Goal: Information Seeking & Learning: Learn about a topic

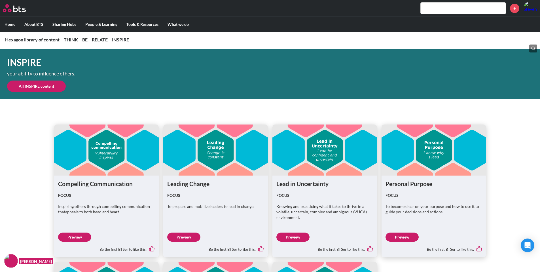
click at [508, 147] on div "Compelling Communication FOCUS Inspiring others through compelling communicatio…" at bounding box center [270, 246] width 540 height 285
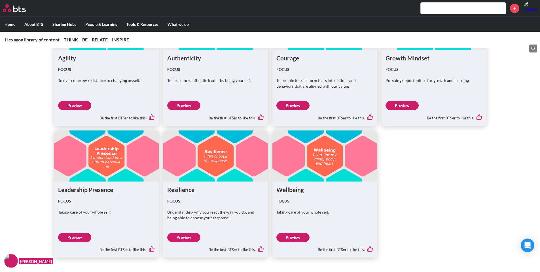
scroll to position [935, 0]
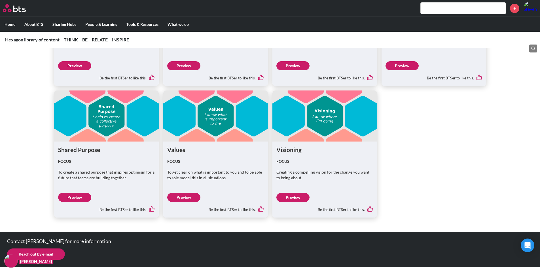
click at [462, 148] on ul "Compelling Communication FOCUS Inspiring others through compelling communicatio…" at bounding box center [270, 85] width 432 height 264
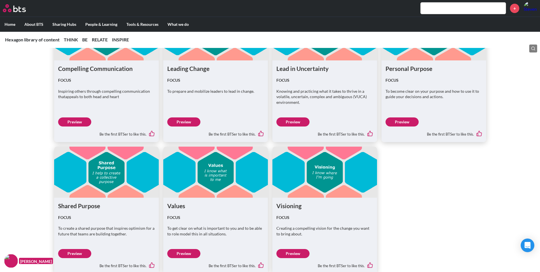
scroll to position [1758, 0]
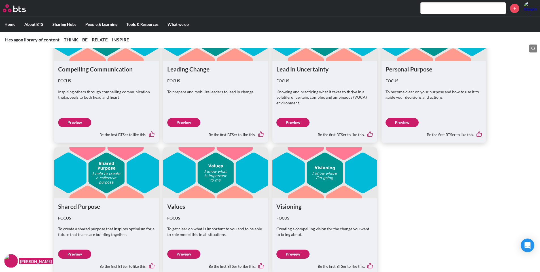
click at [439, 174] on ul "Compelling Communication FOCUS Inspiring others through compelling communicatio…" at bounding box center [270, 142] width 432 height 264
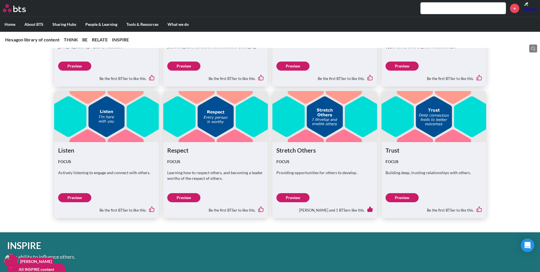
scroll to position [1475, 0]
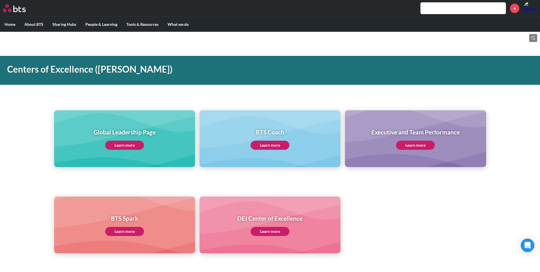
click at [11, 25] on label "Home" at bounding box center [10, 24] width 20 height 15
click at [0, 0] on input "Home" at bounding box center [0, 0] width 0 height 0
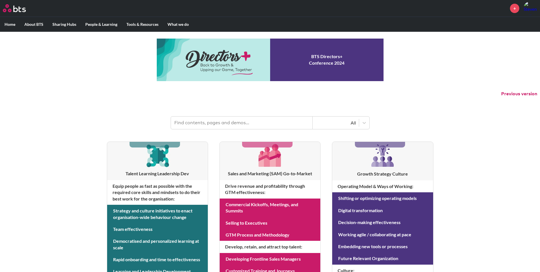
click at [254, 126] on input "text" at bounding box center [242, 122] width 142 height 12
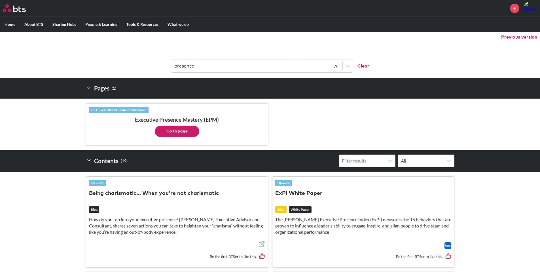
type input "presence"
click at [378, 118] on ul "Co E Executives& Team Performance Executive Presence Mastery (EPM) Go to page" at bounding box center [270, 124] width 368 height 51
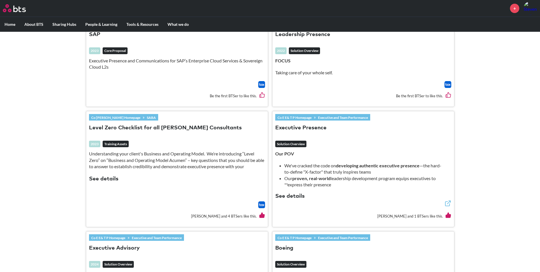
scroll to position [706, 0]
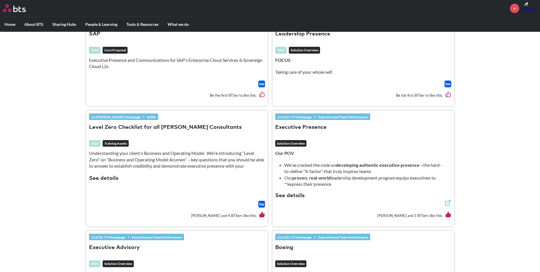
click at [321, 35] on button "Leadership Presence" at bounding box center [302, 34] width 55 height 8
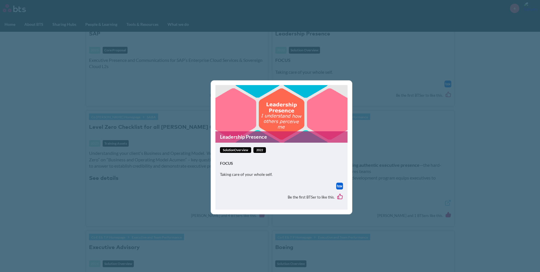
click at [255, 136] on link "Leadership Presence" at bounding box center [281, 136] width 132 height 11
click at [376, 31] on div "Leadership Presence solutionOverview 2022 FOCUS Taking care of your whole self.…" at bounding box center [270, 136] width 540 height 272
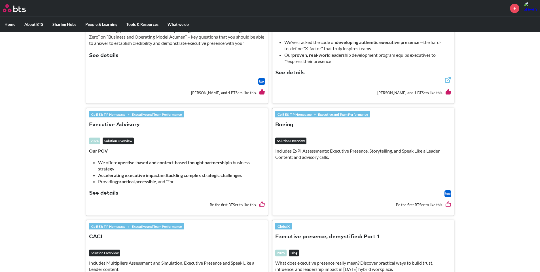
scroll to position [829, 0]
